Goal: Task Accomplishment & Management: Manage account settings

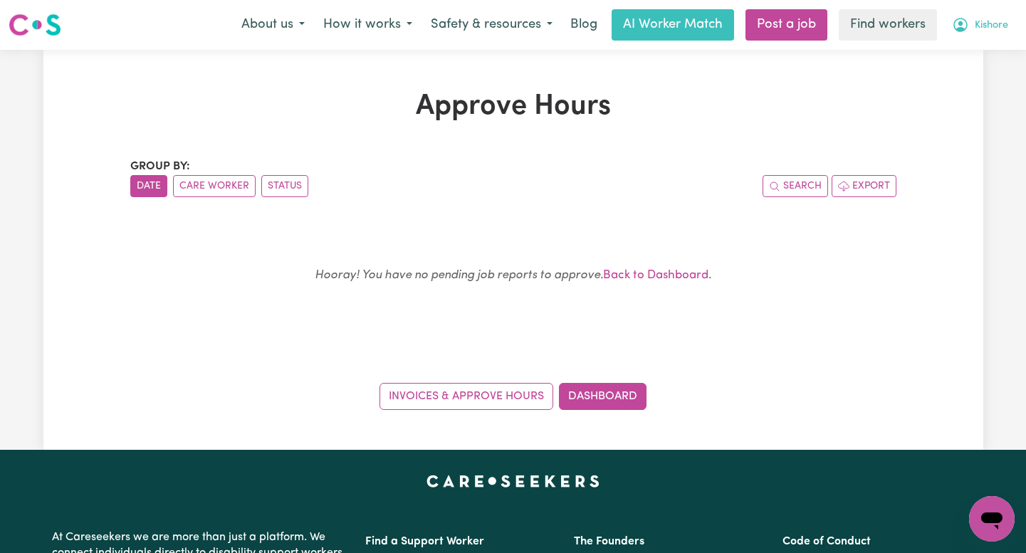
click at [973, 19] on button "Kishore" at bounding box center [980, 25] width 75 height 30
click at [962, 80] on link "Logout" at bounding box center [960, 81] width 113 height 27
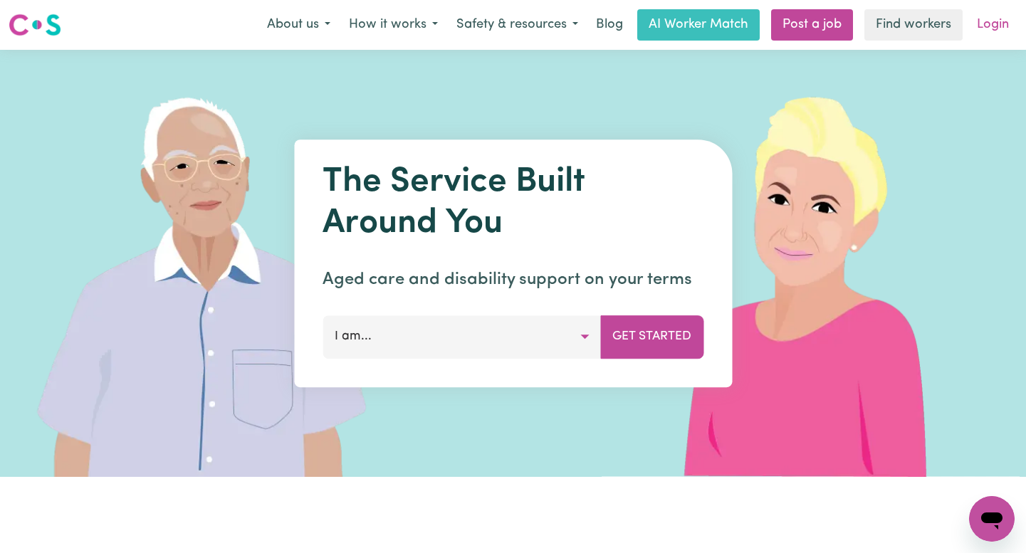
click at [989, 34] on link "Login" at bounding box center [992, 24] width 49 height 31
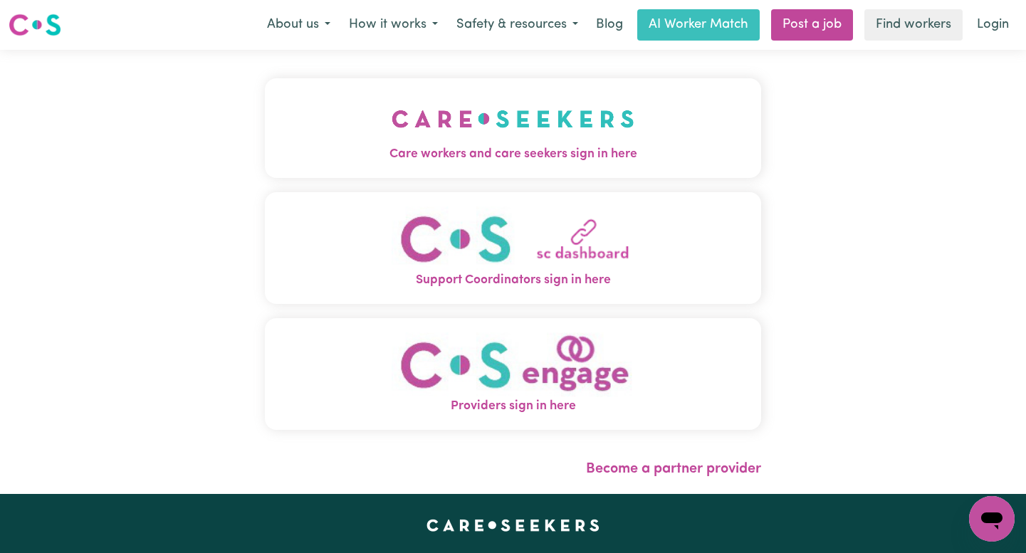
click at [416, 75] on div "Care workers and care seekers sign in here Support Coordinators sign in here Pr…" at bounding box center [512, 272] width 513 height 444
click at [419, 98] on img "Care workers and care seekers sign in here" at bounding box center [513, 119] width 243 height 53
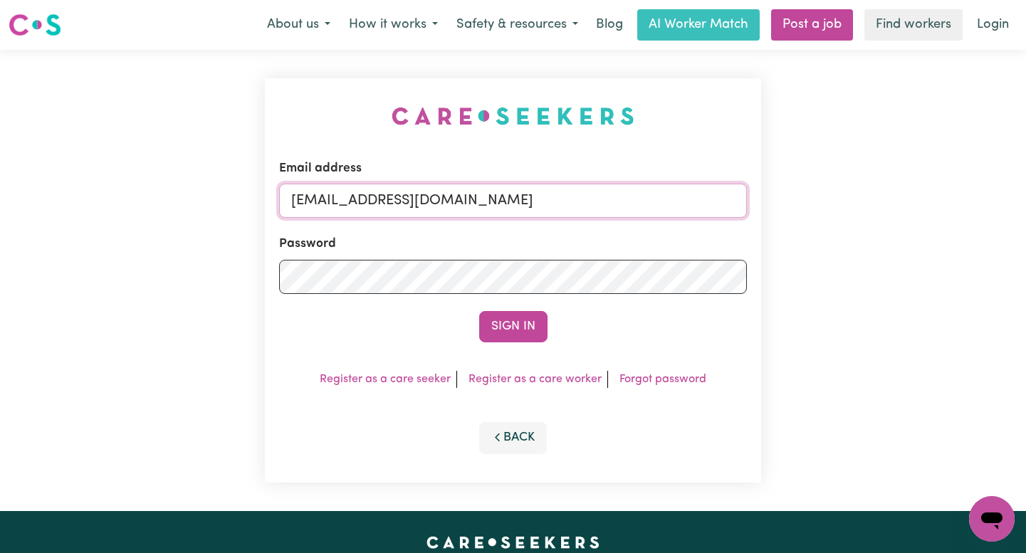
click at [594, 203] on input "[EMAIL_ADDRESS][DOMAIN_NAME]" at bounding box center [513, 201] width 468 height 34
drag, startPoint x: 686, startPoint y: 204, endPoint x: 367, endPoint y: 209, distance: 319.0
click at [367, 209] on input "[EMAIL_ADDRESS][DOMAIN_NAME]" at bounding box center [513, 201] width 468 height 34
type input "[EMAIL_ADDRESS][DOMAIN_NAME]"
click at [479, 311] on button "Sign In" at bounding box center [513, 326] width 68 height 31
